Goal: Transaction & Acquisition: Book appointment/travel/reservation

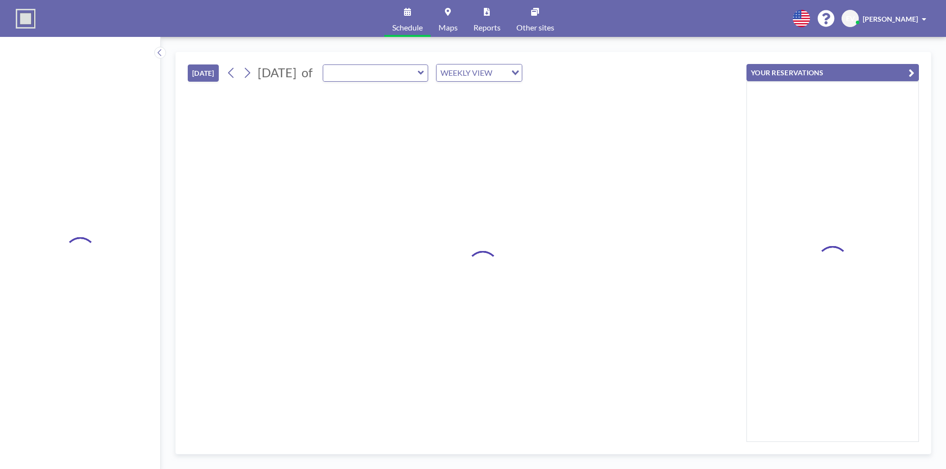
type input "Training Center"
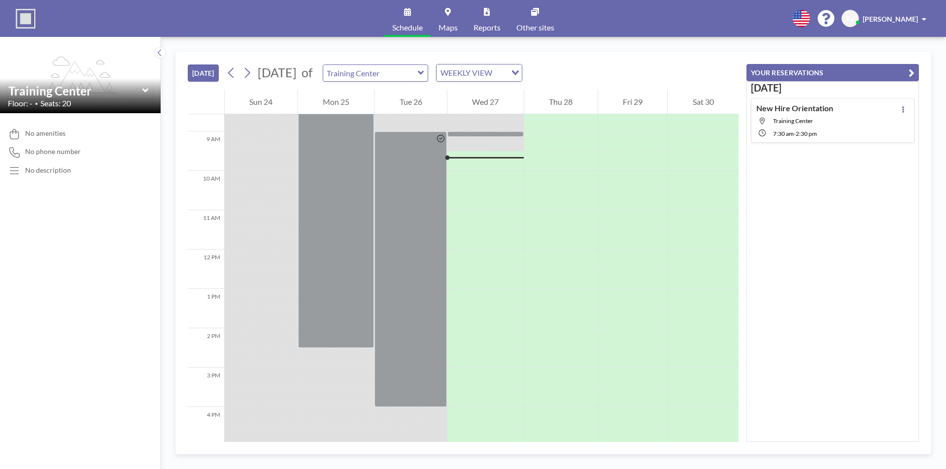
scroll to position [355, 0]
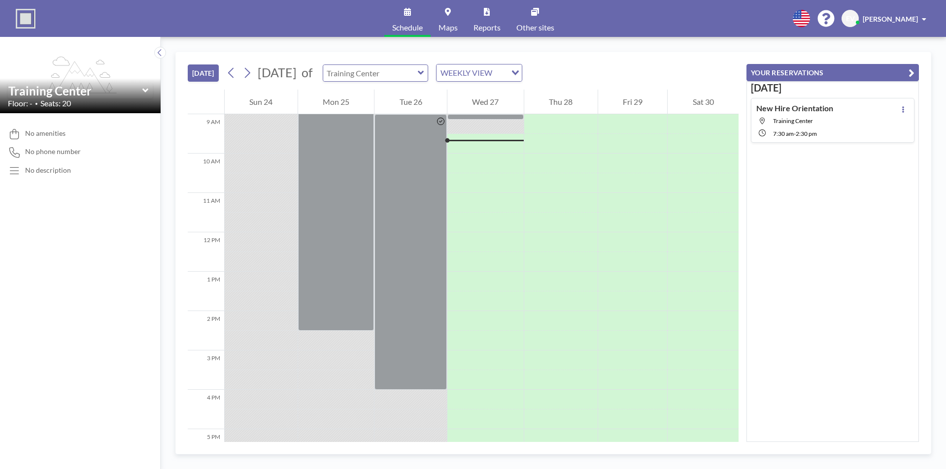
click at [418, 80] on input "text" at bounding box center [370, 73] width 95 height 16
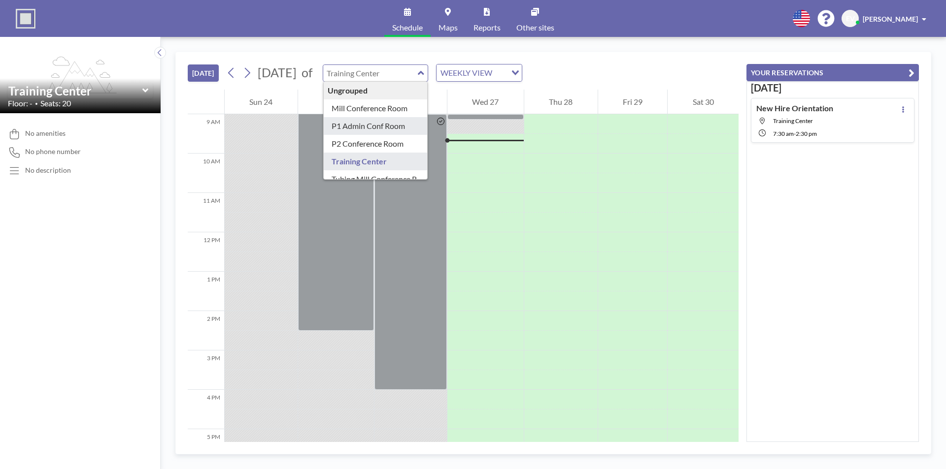
scroll to position [14, 0]
type input "Tubing Mill Conference Room"
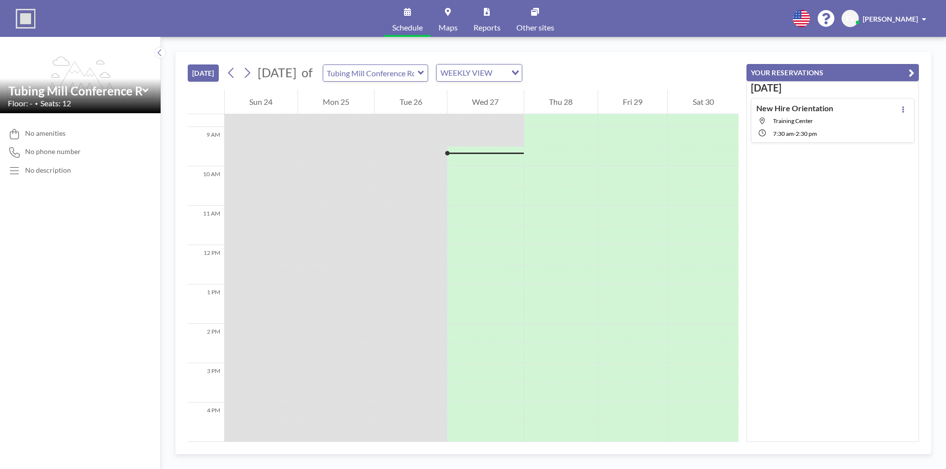
scroll to position [355, 0]
click at [209, 74] on button "[DATE]" at bounding box center [203, 73] width 31 height 17
click at [404, 14] on icon at bounding box center [407, 12] width 7 height 8
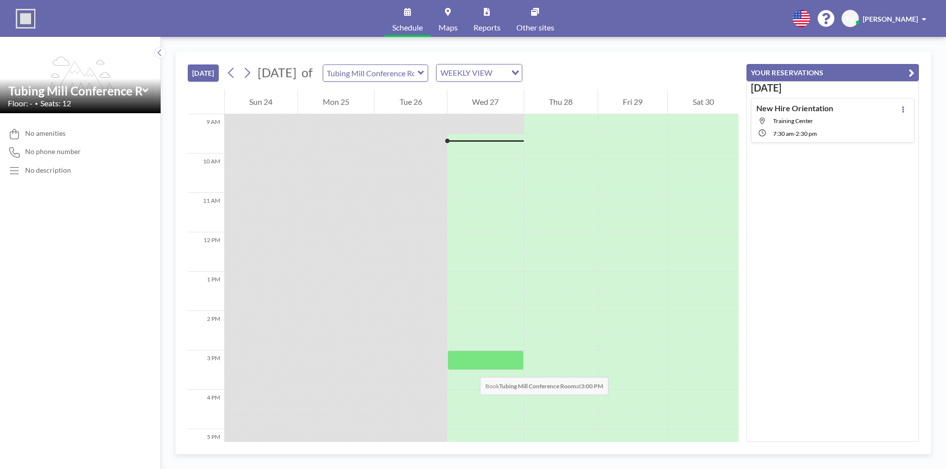
click at [470, 367] on div at bounding box center [485, 361] width 76 height 20
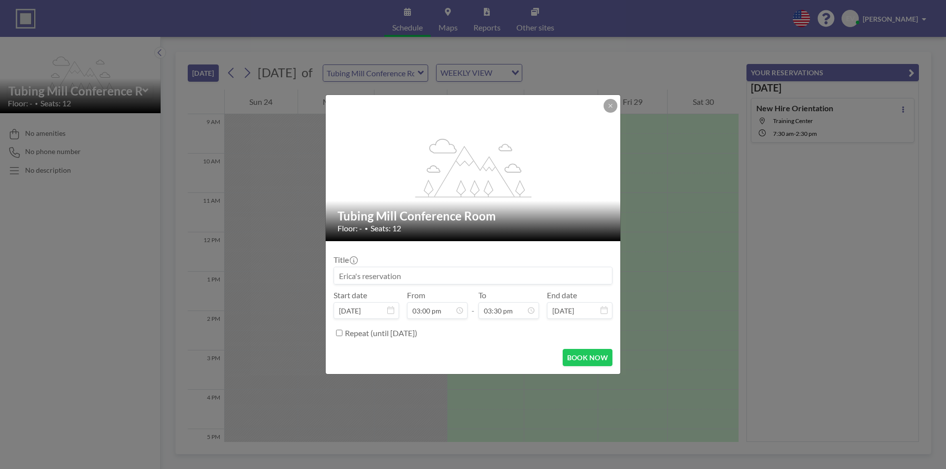
scroll to position [0, 0]
click at [441, 273] on input at bounding box center [473, 275] width 278 height 17
type input "L"
click at [407, 273] on input "Kaizen Commandos Lean Training" at bounding box center [473, 275] width 278 height 17
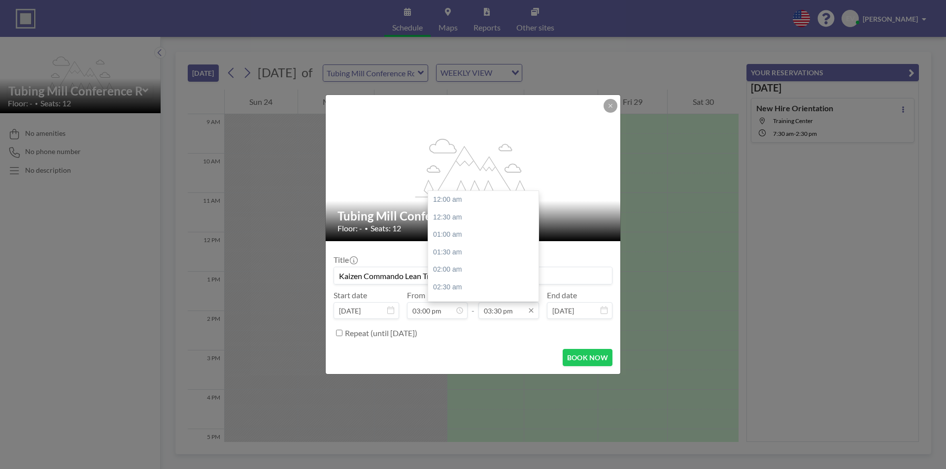
scroll to position [543, 0]
type input "Kaizen Commando Lean Training"
click at [527, 310] on icon at bounding box center [531, 311] width 8 height 8
click at [453, 221] on div "04:00 pm" at bounding box center [485, 218] width 115 height 18
type input "04:00 pm"
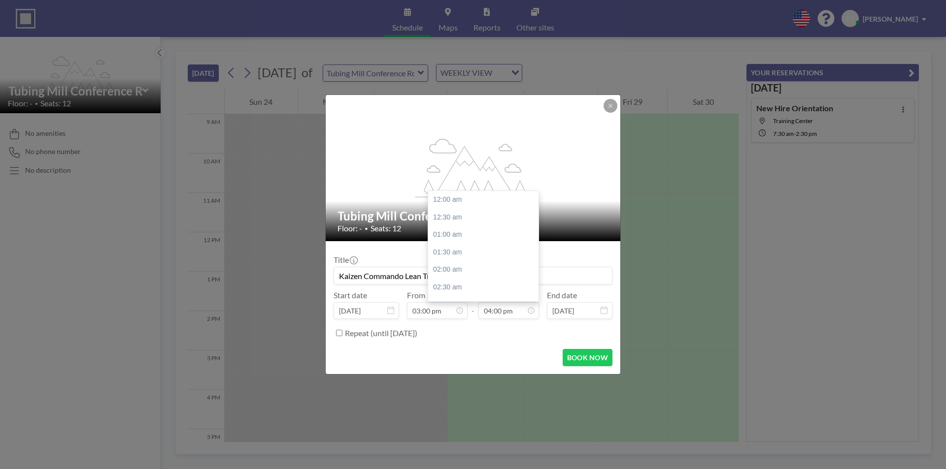
scroll to position [561, 0]
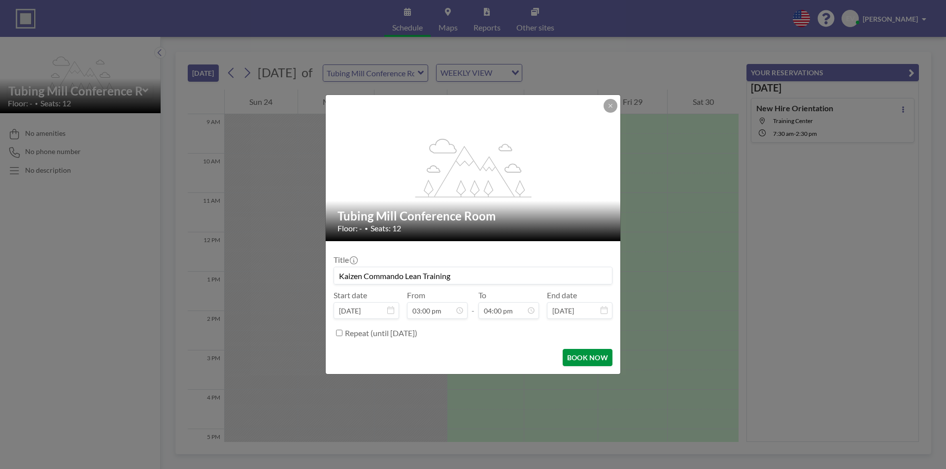
click at [572, 360] on button "BOOK NOW" at bounding box center [587, 357] width 50 height 17
